Goal: Task Accomplishment & Management: Use online tool/utility

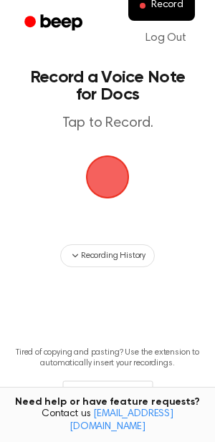
click at [117, 184] on span "button" at bounding box center [107, 176] width 55 height 55
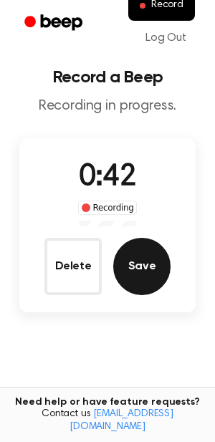
click at [156, 264] on button "Save" at bounding box center [141, 266] width 57 height 57
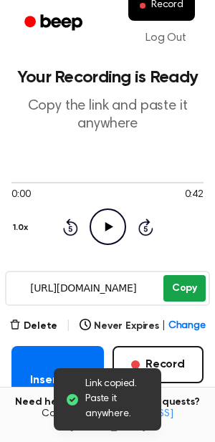
click at [176, 290] on button "Copy" at bounding box center [185, 288] width 42 height 27
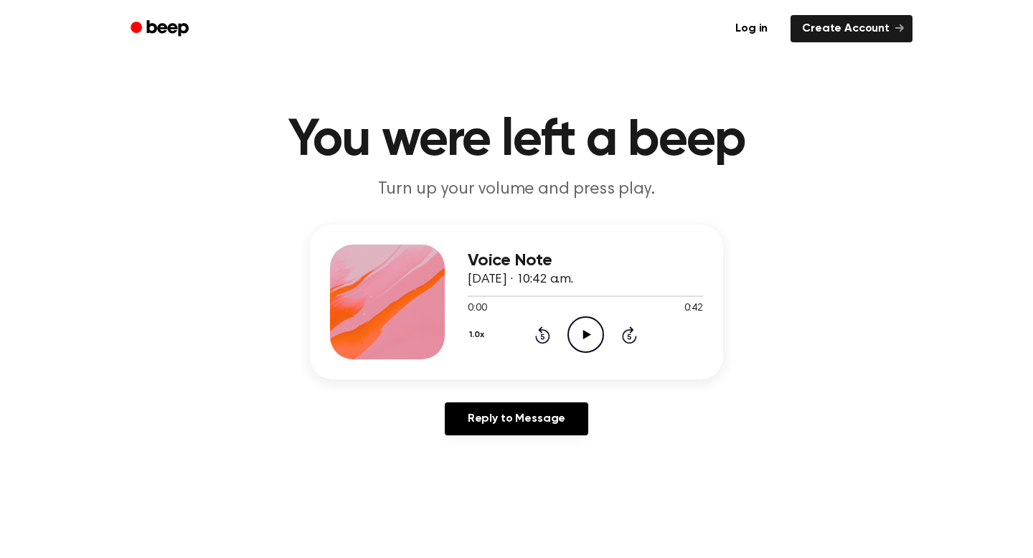
click at [593, 329] on icon "Play Audio" at bounding box center [585, 334] width 37 height 37
